Goal: Task Accomplishment & Management: Manage account settings

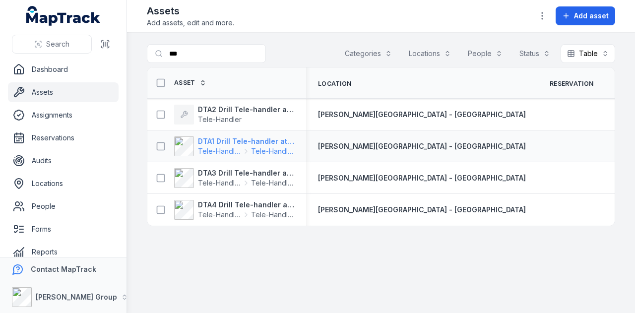
click at [240, 140] on strong "DTA1 Drill Tele-handler attachment" at bounding box center [246, 141] width 96 height 10
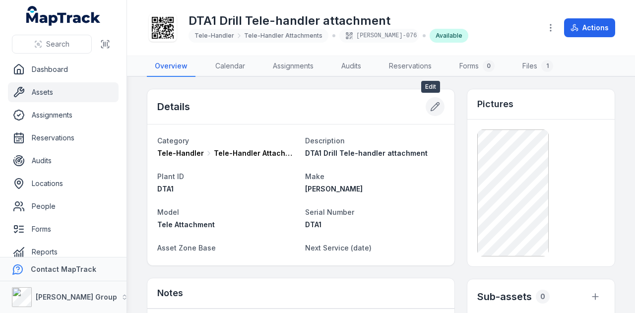
click at [430, 109] on icon at bounding box center [435, 107] width 10 height 10
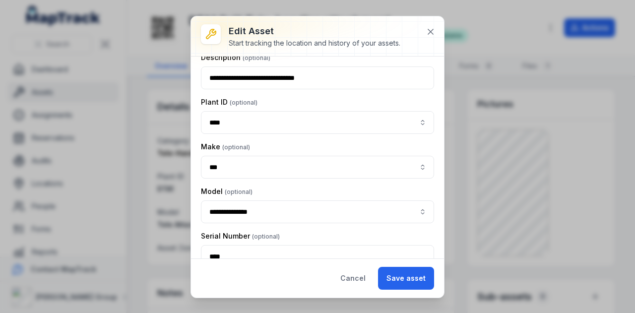
scroll to position [178, 0]
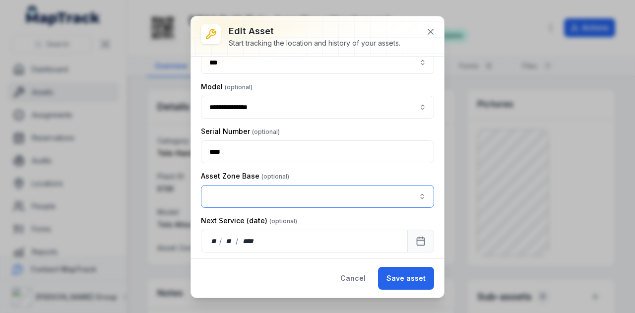
click at [262, 185] on button "button" at bounding box center [317, 196] width 233 height 23
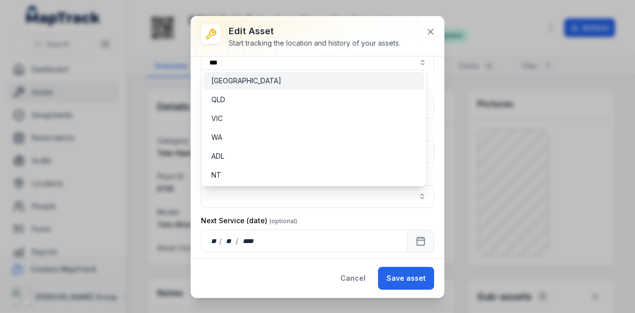
click at [268, 82] on div "[GEOGRAPHIC_DATA]" at bounding box center [313, 81] width 205 height 10
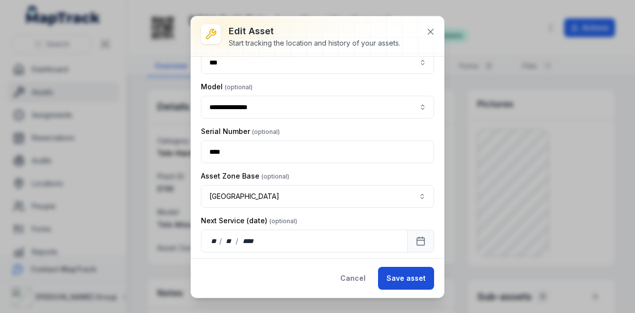
click at [410, 280] on button "Save asset" at bounding box center [406, 278] width 56 height 23
